Goal: Information Seeking & Learning: Learn about a topic

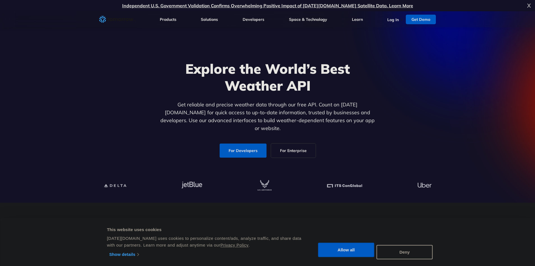
click at [237, 143] on link "For Developers" at bounding box center [243, 150] width 47 height 14
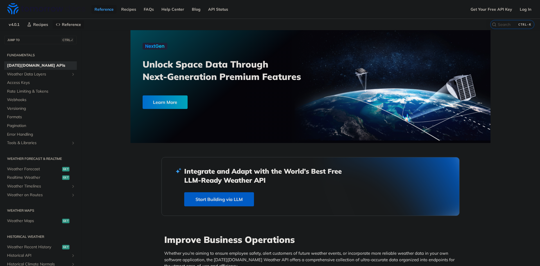
click at [207, 200] on link "Start Building via LLM" at bounding box center [219, 199] width 70 height 14
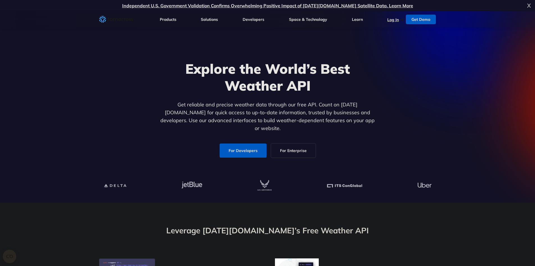
click at [391, 19] on link "Log In" at bounding box center [394, 19] width 12 height 5
